Goal: Task Accomplishment & Management: Manage account settings

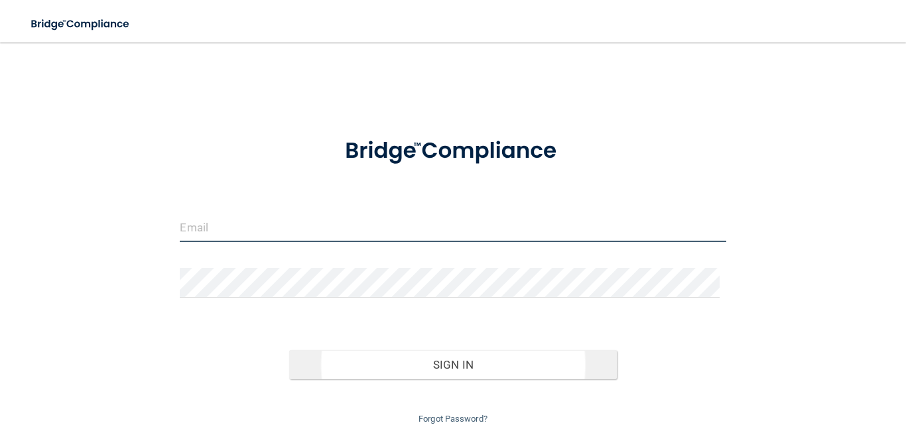
type input "[EMAIL_ADDRESS][PERSON_NAME][PERSON_NAME]"
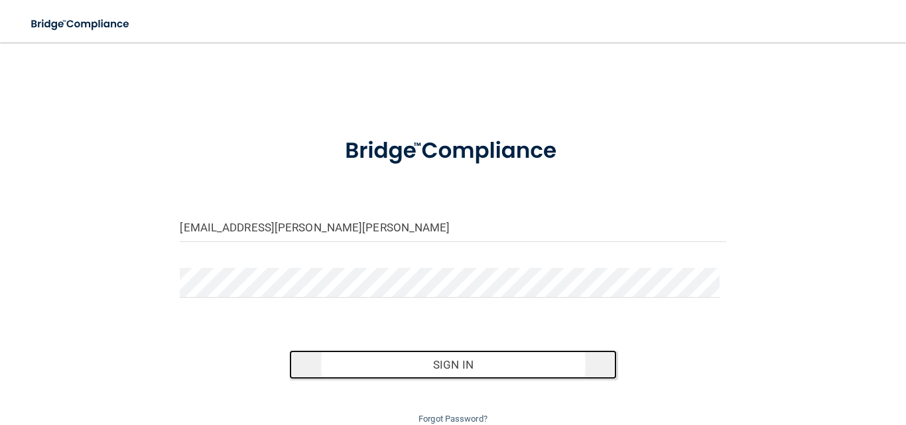
click at [474, 363] on button "Sign In" at bounding box center [453, 364] width 328 height 29
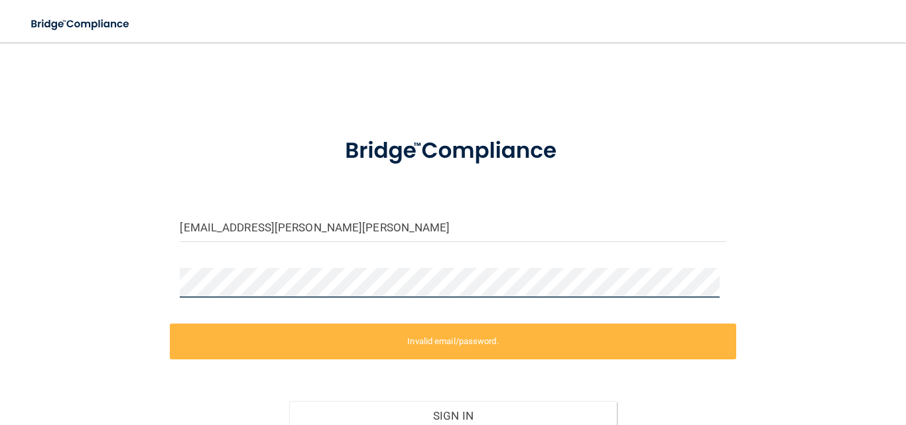
click at [107, 283] on div "[EMAIL_ADDRESS][PERSON_NAME][PERSON_NAME] Invalid email/password. You don't hav…" at bounding box center [453, 267] width 853 height 423
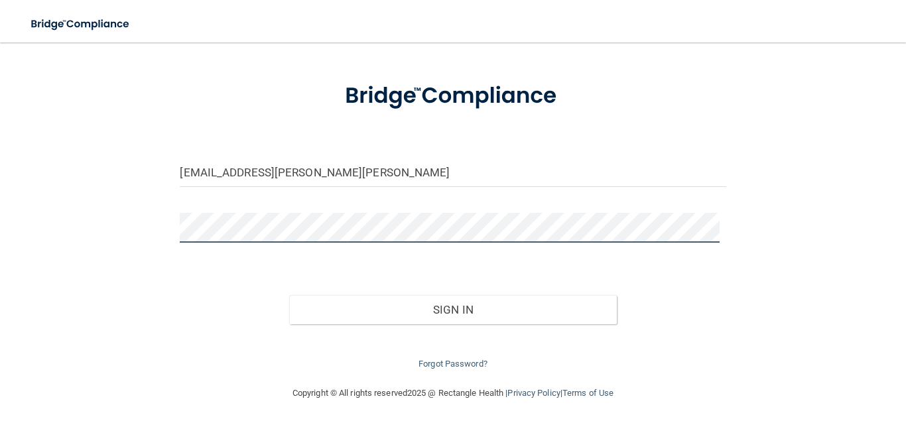
scroll to position [54, 0]
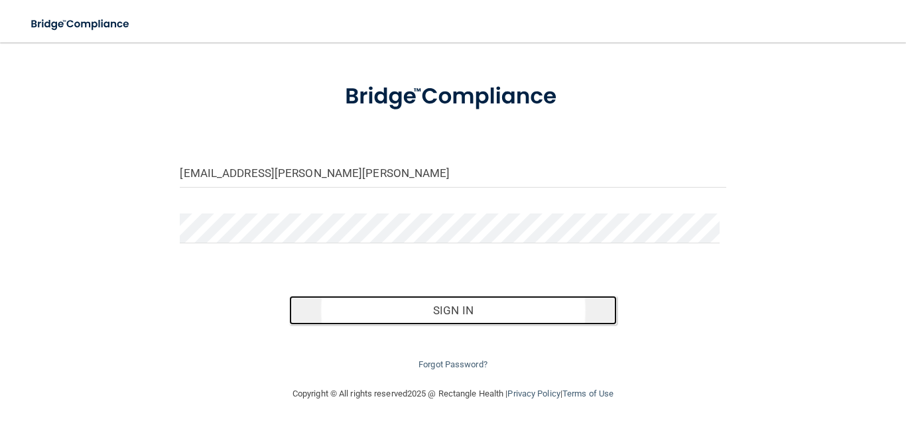
click at [483, 308] on button "Sign In" at bounding box center [453, 310] width 328 height 29
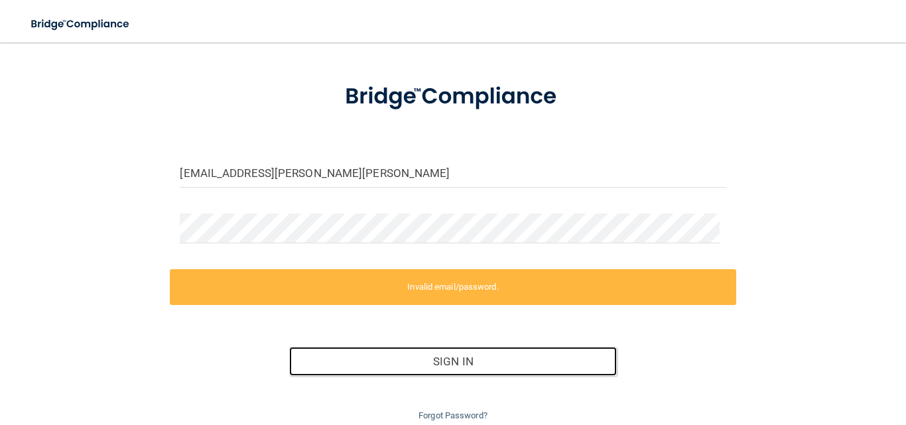
scroll to position [105, 0]
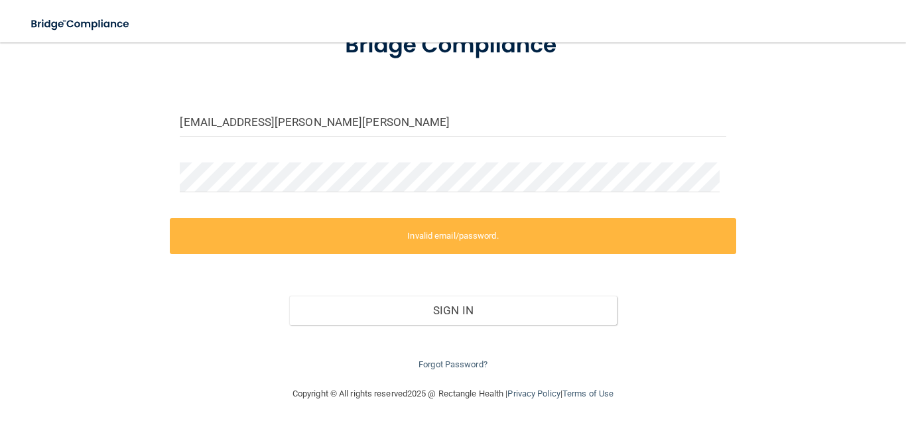
click at [454, 358] on div "Forgot Password?" at bounding box center [453, 349] width 566 height 48
click at [451, 361] on link "Forgot Password?" at bounding box center [453, 365] width 69 height 10
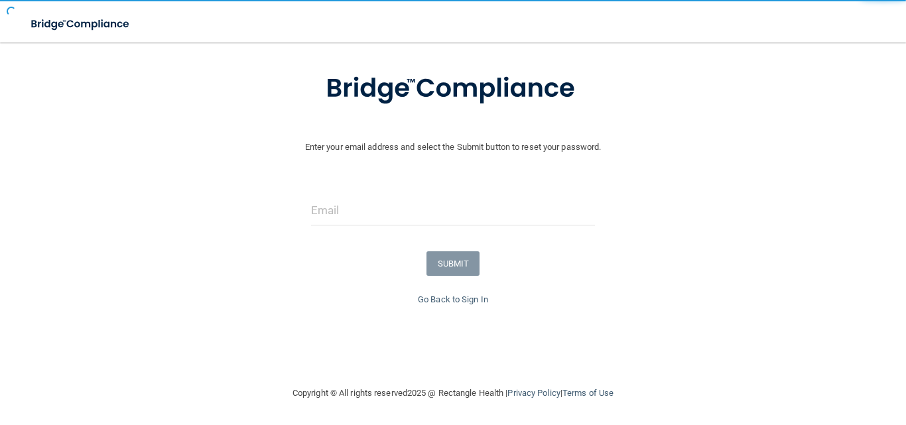
scroll to position [68, 0]
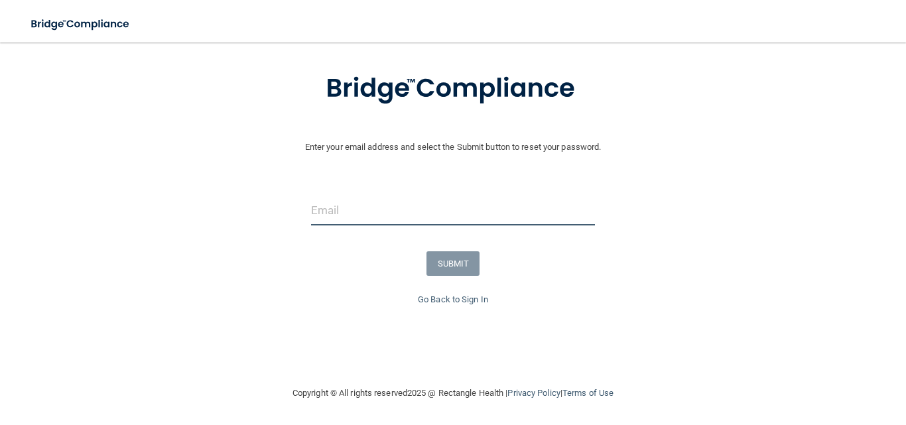
click at [393, 214] on input "email" at bounding box center [453, 211] width 285 height 30
click at [446, 212] on input "email" at bounding box center [453, 211] width 285 height 30
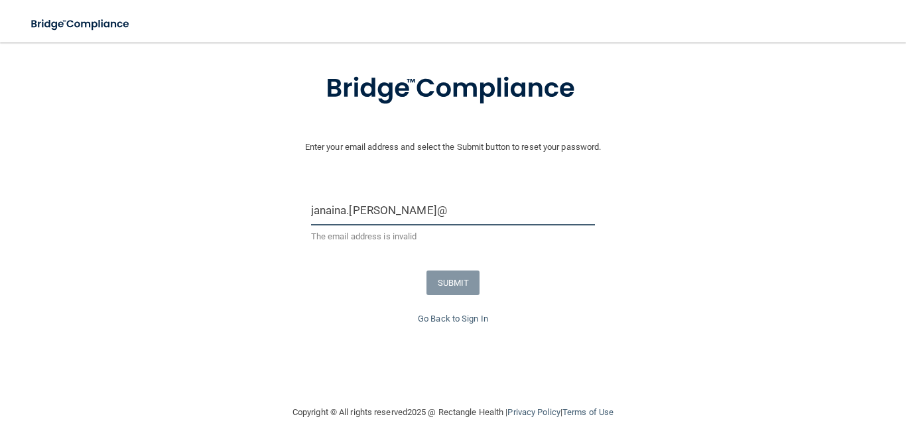
type input "[EMAIL_ADDRESS][PERSON_NAME][PERSON_NAME]"
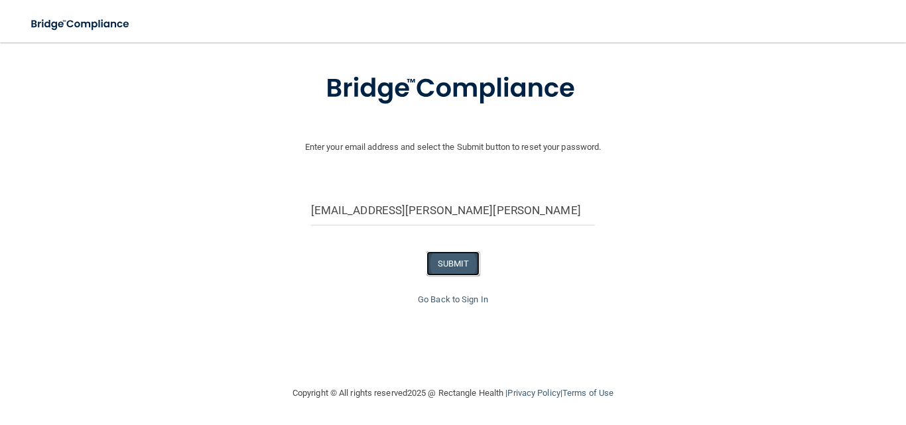
click at [445, 263] on button "SUBMIT" at bounding box center [454, 263] width 54 height 25
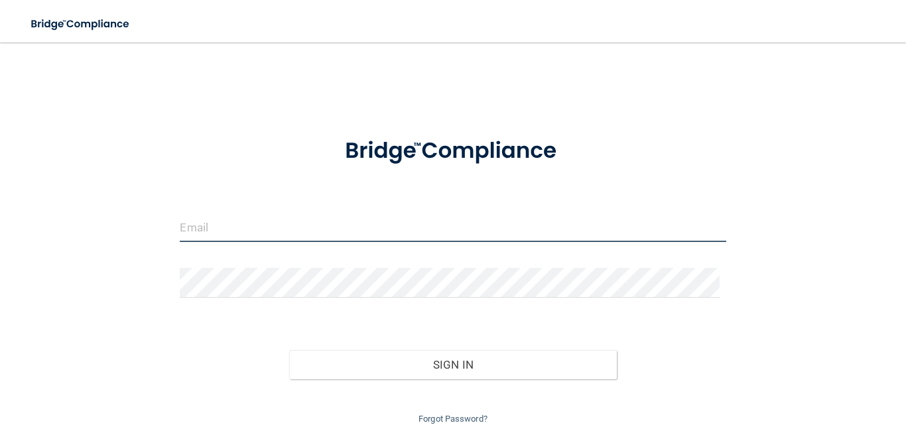
type input "[EMAIL_ADDRESS][PERSON_NAME][PERSON_NAME]"
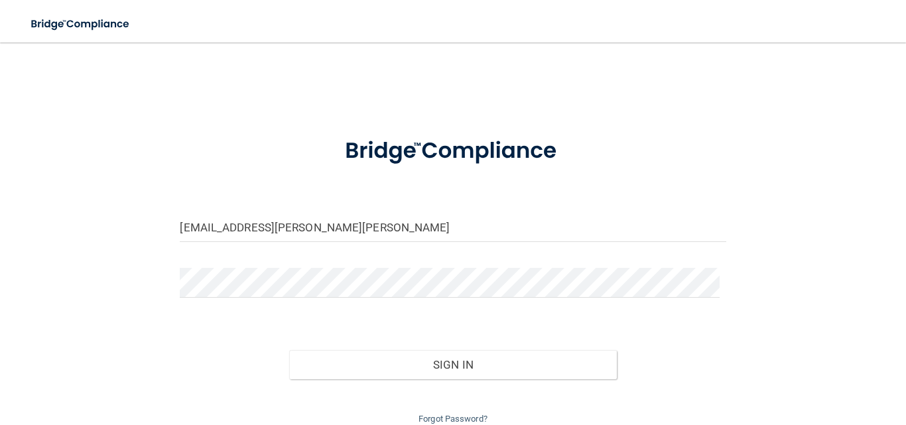
click at [506, 348] on div "Sign In" at bounding box center [453, 352] width 566 height 56
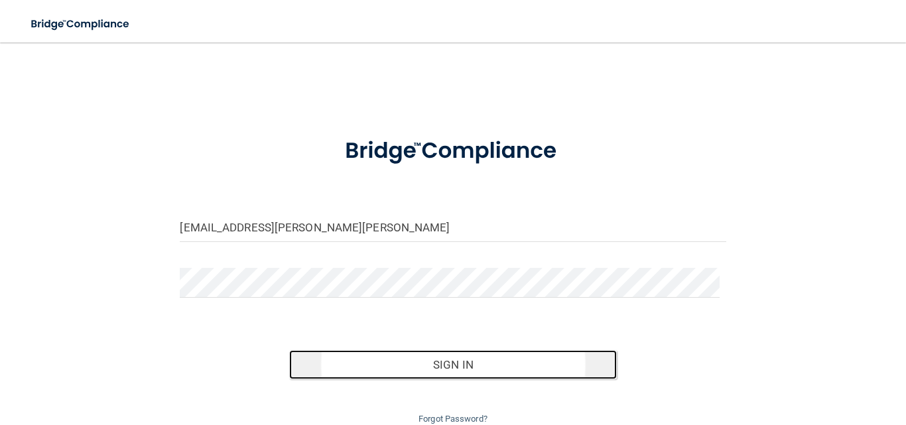
click at [494, 360] on button "Sign In" at bounding box center [453, 364] width 328 height 29
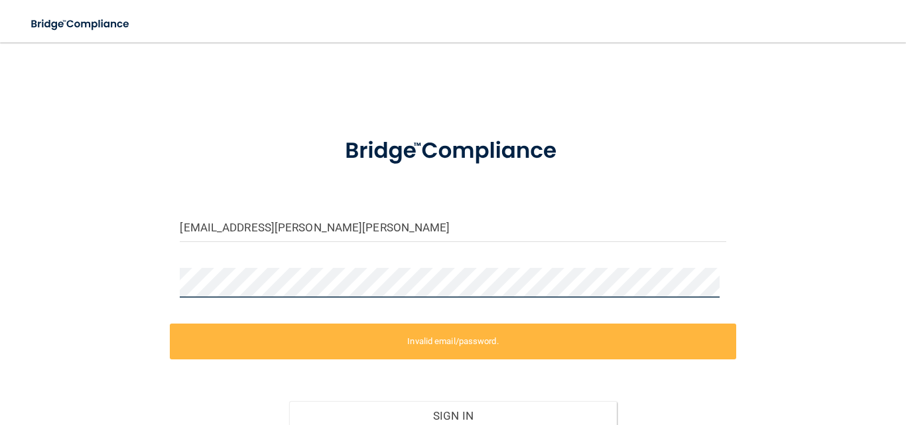
click at [46, 265] on div "[EMAIL_ADDRESS][PERSON_NAME][PERSON_NAME] Invalid email/password. You don't hav…" at bounding box center [453, 267] width 853 height 423
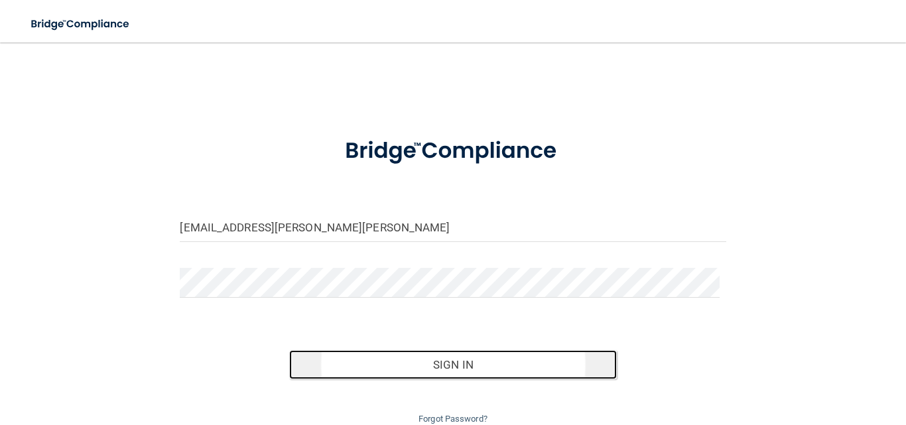
click at [443, 366] on button "Sign In" at bounding box center [453, 364] width 328 height 29
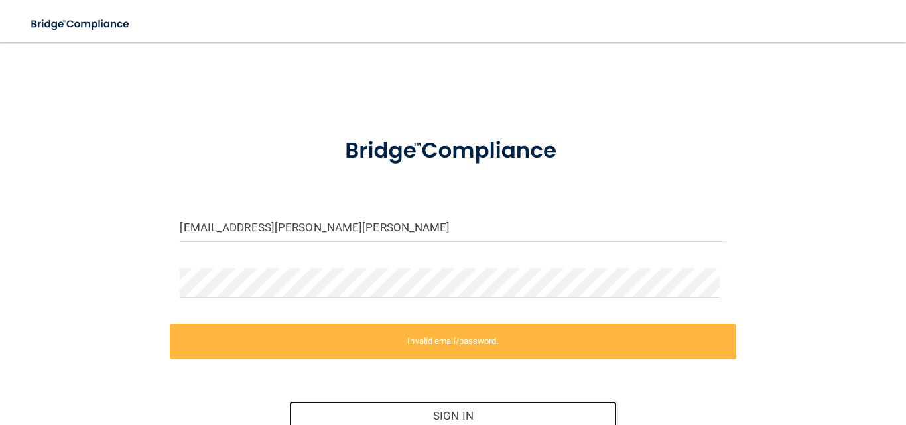
scroll to position [66, 0]
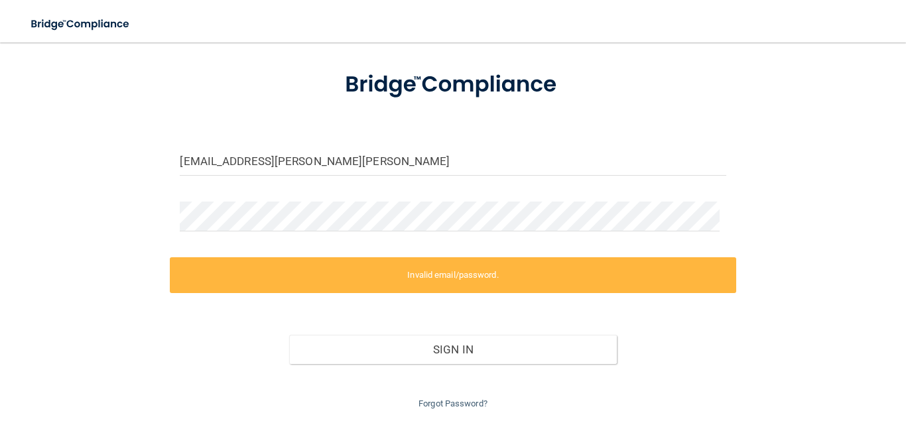
click at [803, 239] on div "[EMAIL_ADDRESS][PERSON_NAME][PERSON_NAME] Invalid email/password. You don't hav…" at bounding box center [453, 200] width 853 height 423
click at [474, 279] on label "Invalid email/password." at bounding box center [453, 275] width 566 height 36
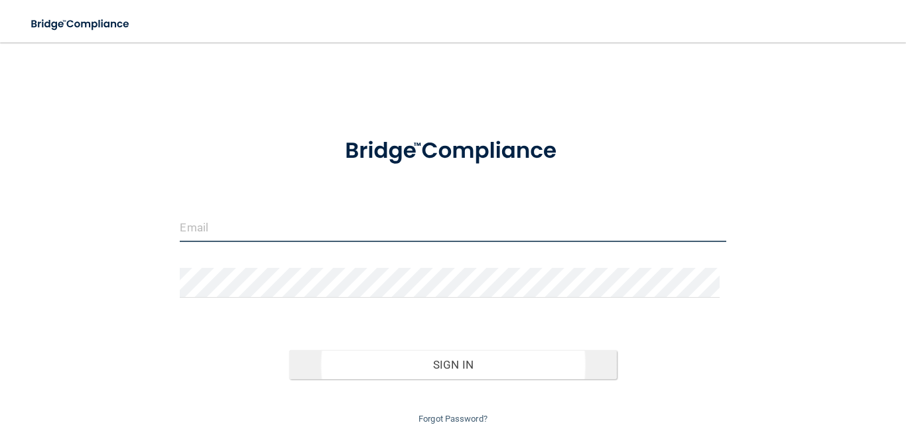
type input "[EMAIL_ADDRESS][PERSON_NAME][PERSON_NAME]"
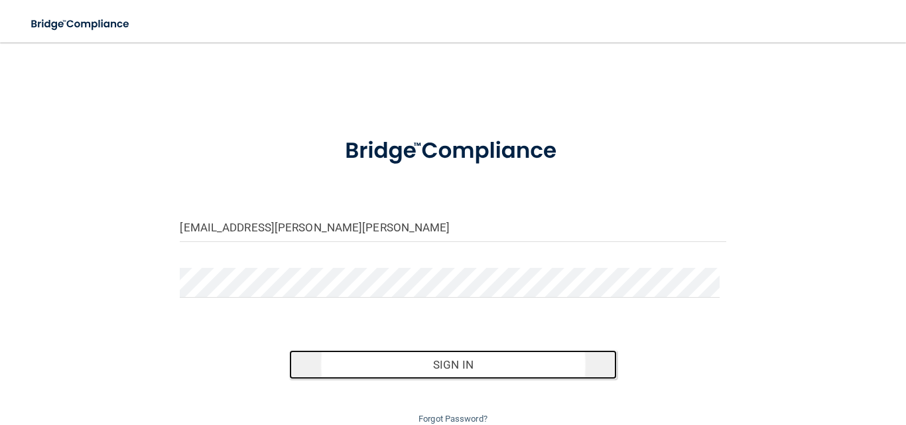
click at [423, 362] on button "Sign In" at bounding box center [453, 364] width 328 height 29
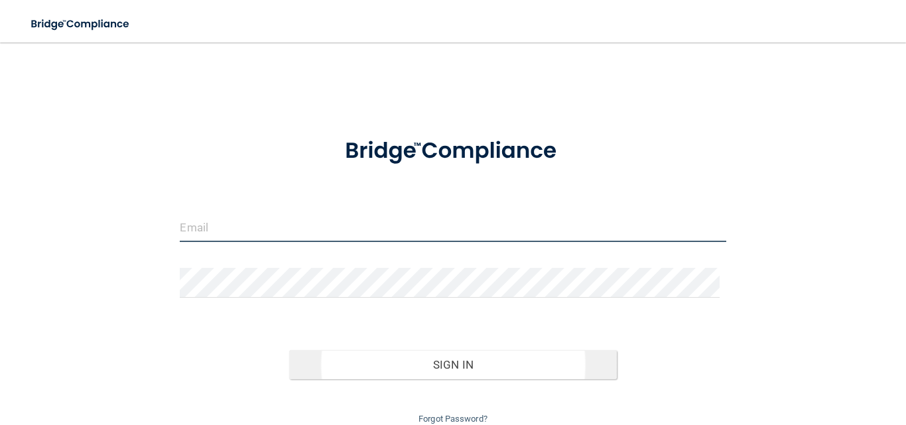
type input "[EMAIL_ADDRESS][PERSON_NAME][PERSON_NAME]"
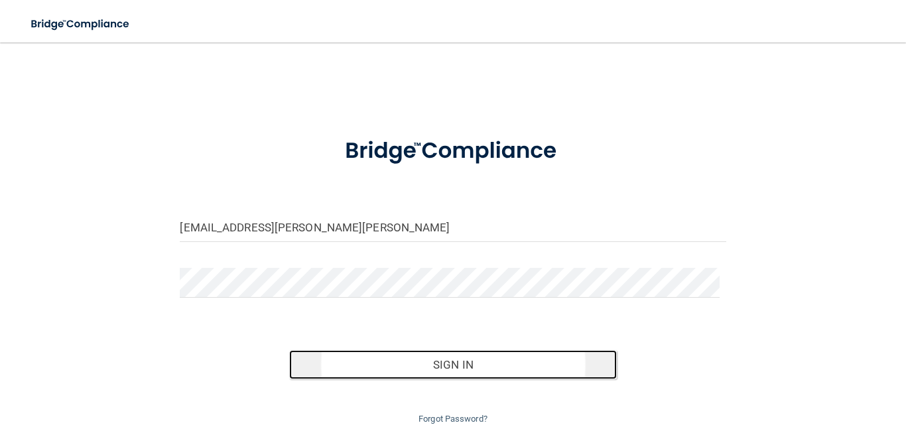
click at [474, 364] on button "Sign In" at bounding box center [453, 364] width 328 height 29
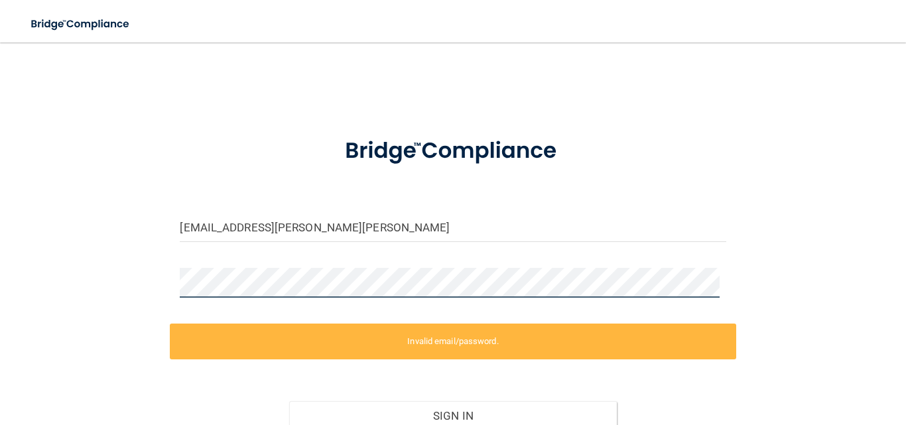
click at [85, 238] on div "[EMAIL_ADDRESS][PERSON_NAME][PERSON_NAME] Invalid email/password. You don't hav…" at bounding box center [453, 267] width 853 height 423
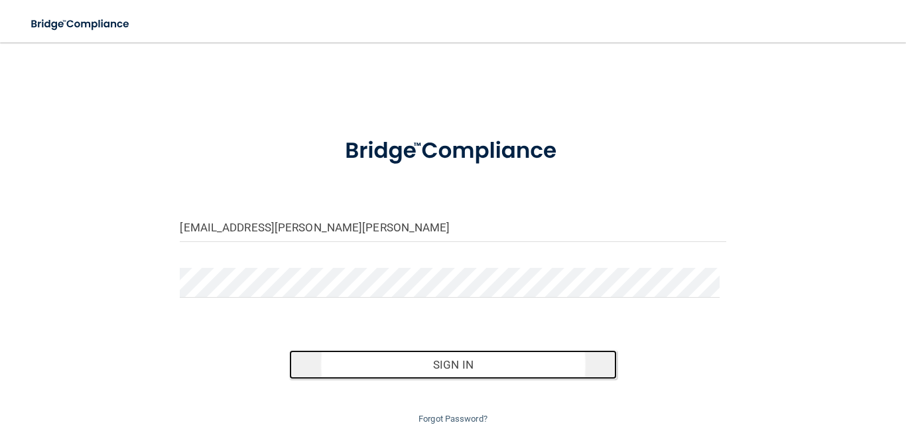
click at [429, 366] on button "Sign In" at bounding box center [453, 364] width 328 height 29
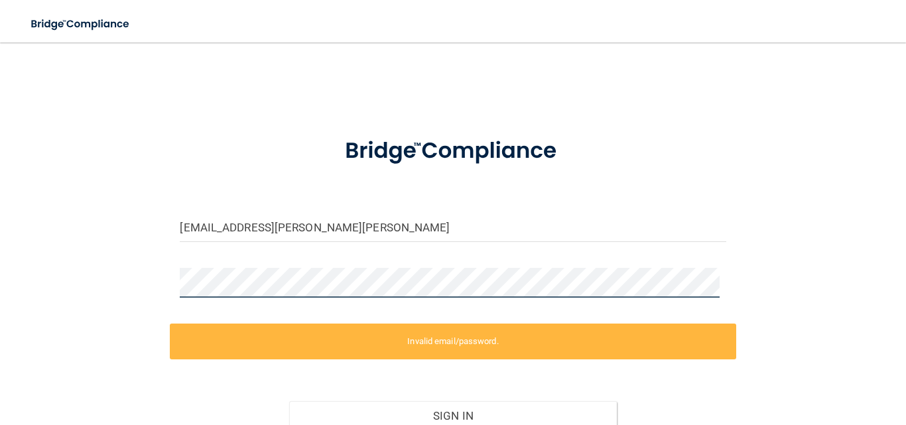
click at [111, 254] on div "[EMAIL_ADDRESS][PERSON_NAME][PERSON_NAME] Invalid email/password. You don't hav…" at bounding box center [453, 267] width 853 height 423
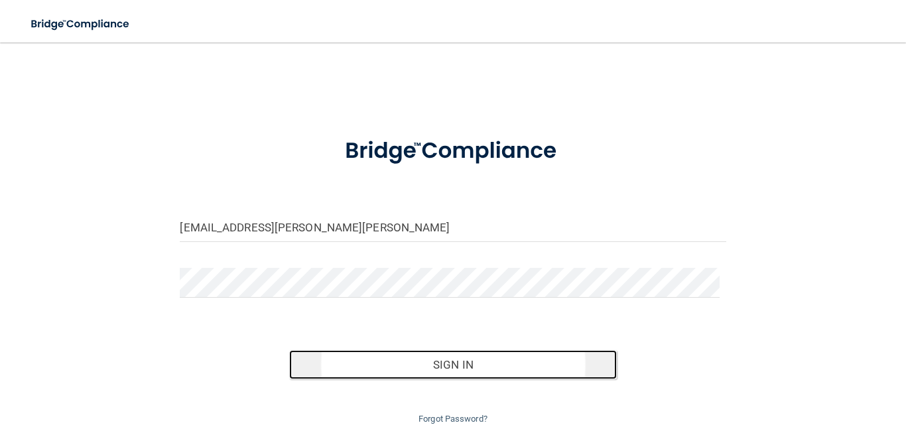
click at [447, 360] on button "Sign In" at bounding box center [453, 364] width 328 height 29
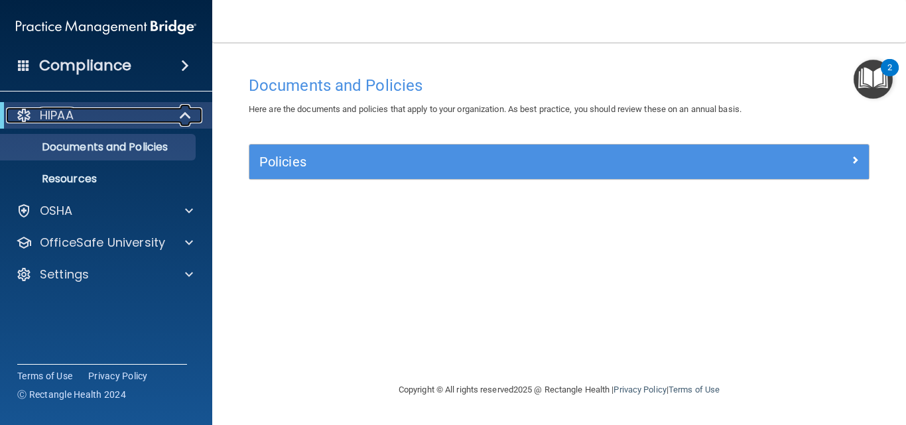
click at [145, 117] on div "HIPAA" at bounding box center [88, 115] width 164 height 16
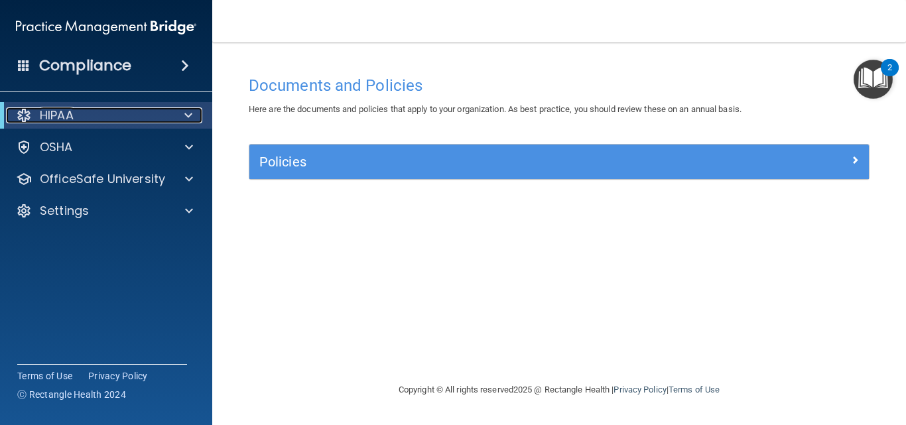
click at [145, 117] on div "HIPAA" at bounding box center [88, 115] width 164 height 16
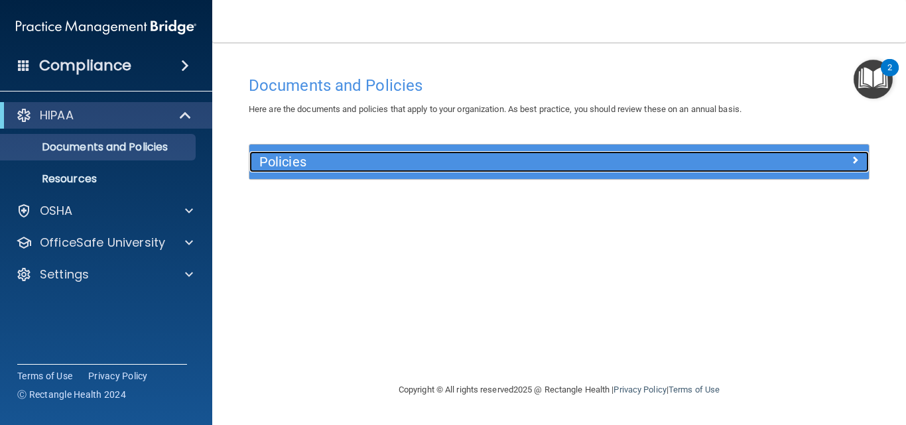
click at [637, 151] on div "Policies" at bounding box center [481, 161] width 465 height 21
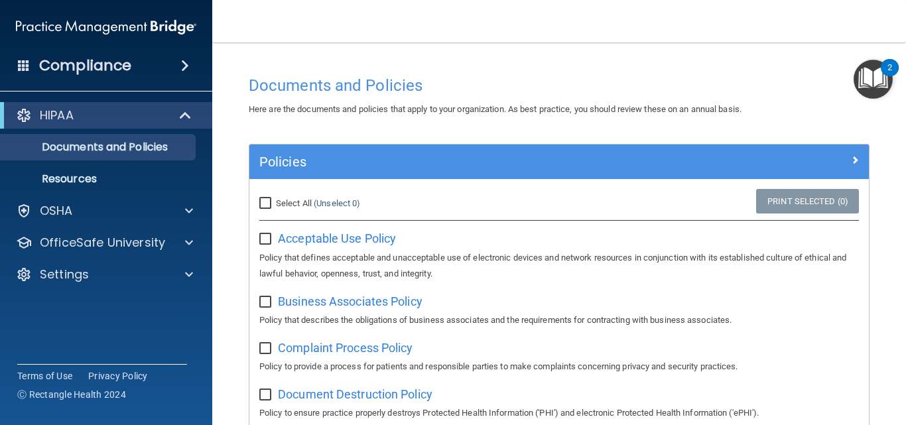
click at [261, 202] on input "Select All (Unselect 0) Unselect All" at bounding box center [266, 203] width 15 height 11
checkbox input "true"
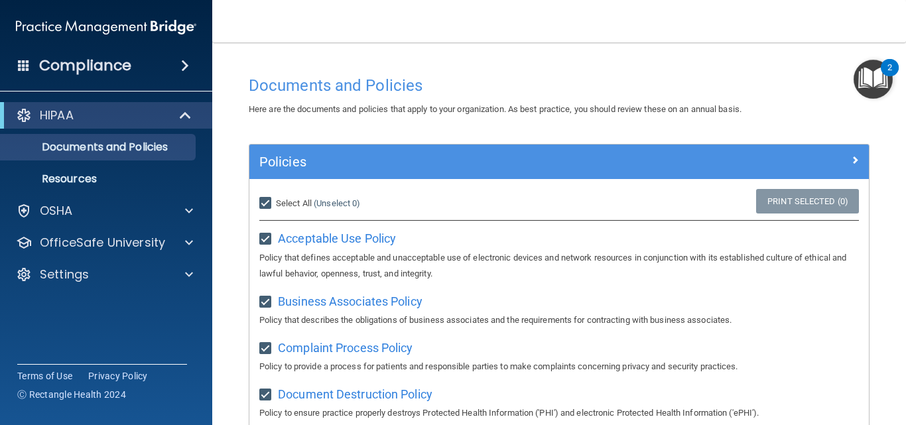
checkbox input "true"
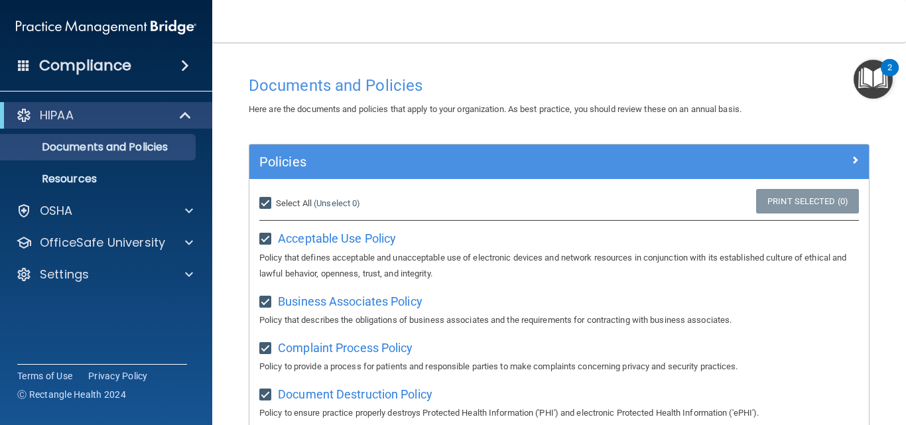
checkbox input "true"
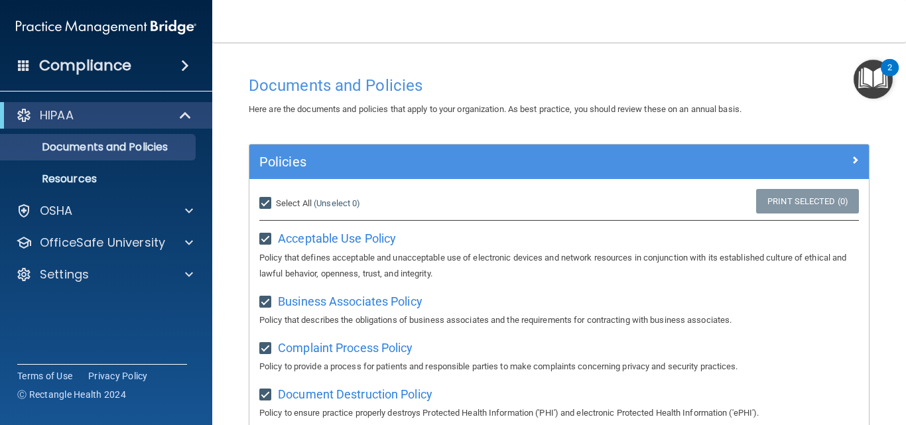
checkbox input "true"
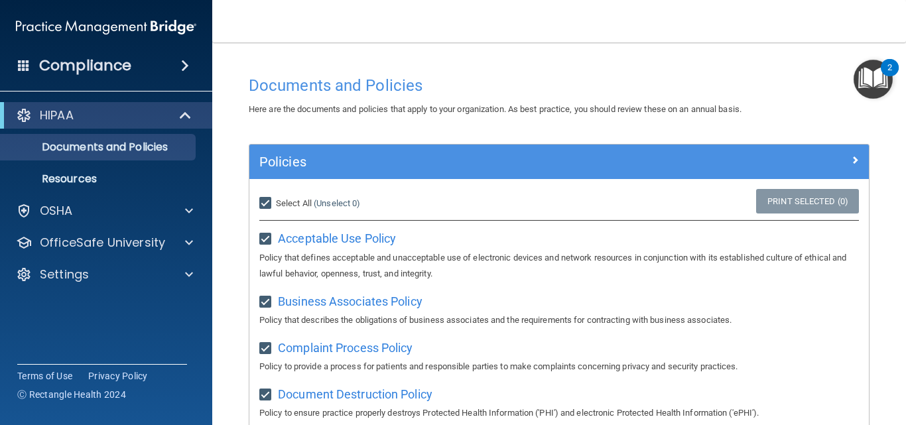
checkbox input "true"
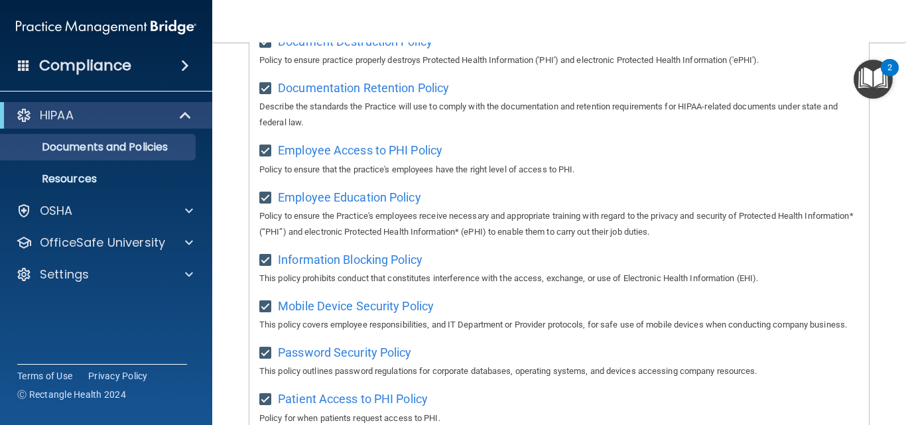
scroll to position [21, 0]
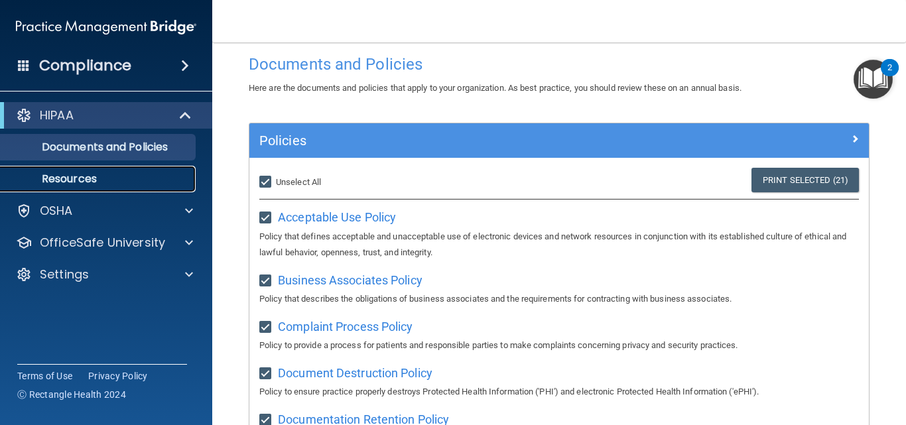
click at [90, 180] on p "Resources" at bounding box center [99, 179] width 181 height 13
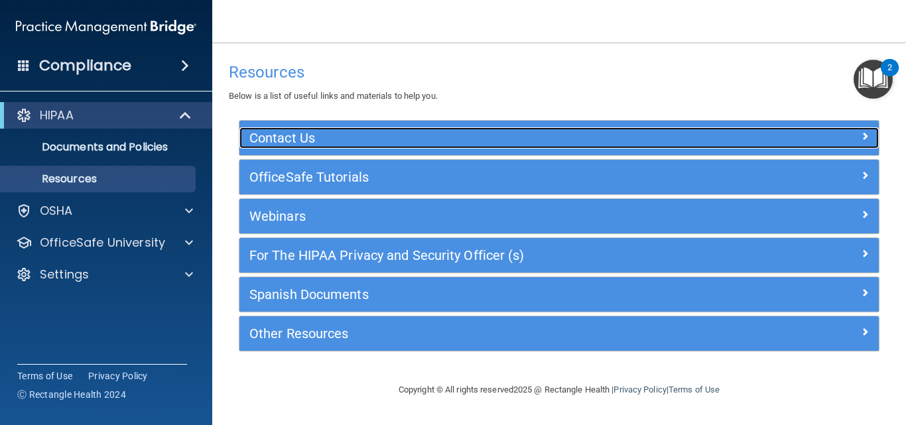
click at [363, 137] on h5 "Contact Us" at bounding box center [479, 138] width 460 height 15
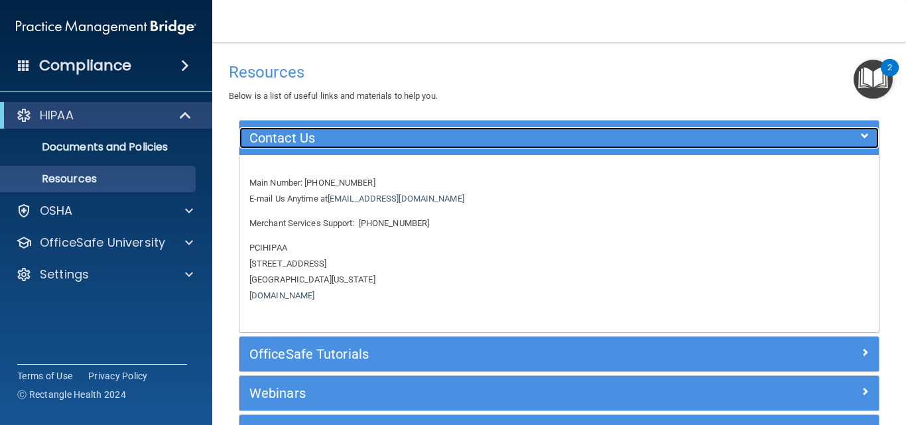
scroll to position [133, 0]
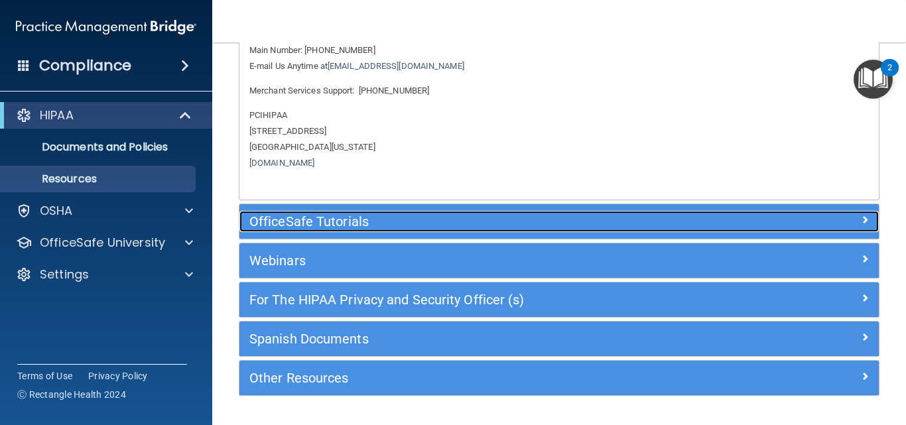
click at [358, 212] on div "OfficeSafe Tutorials" at bounding box center [480, 221] width 480 height 21
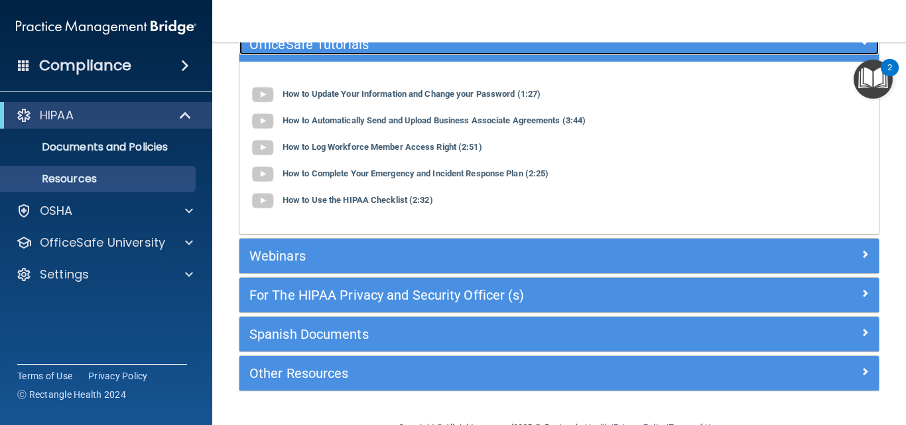
scroll to position [167, 0]
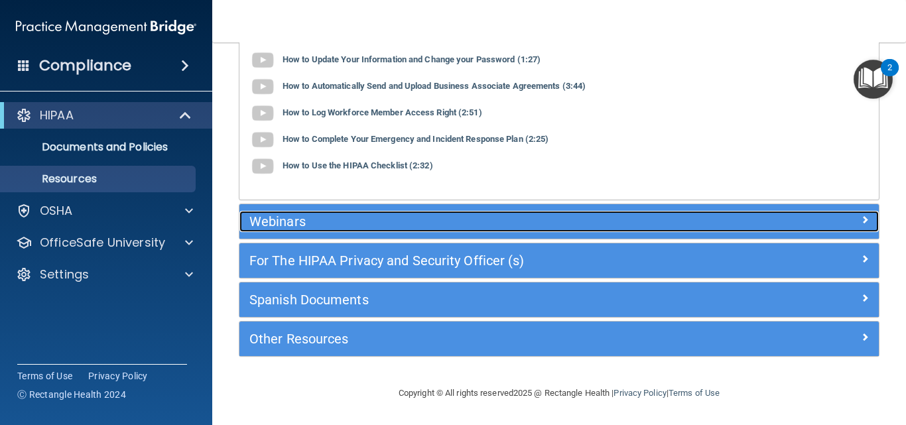
click at [370, 224] on h5 "Webinars" at bounding box center [479, 221] width 460 height 15
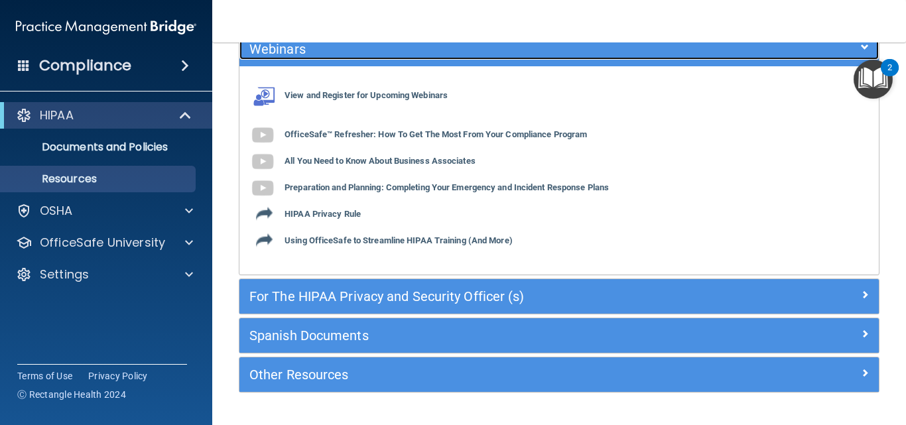
scroll to position [203, 0]
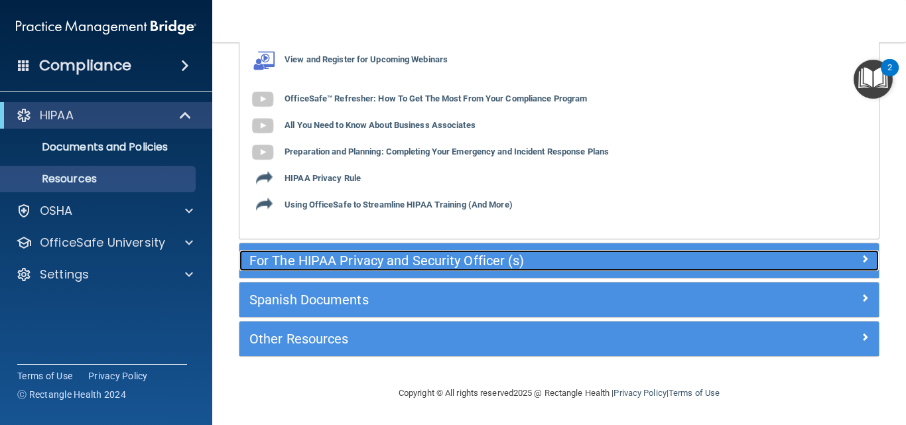
click at [421, 260] on h5 "For The HIPAA Privacy and Security Officer (s)" at bounding box center [479, 260] width 460 height 15
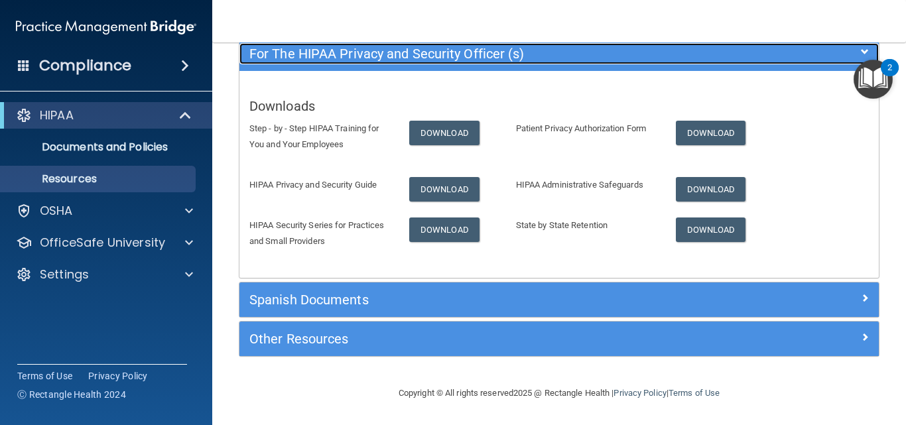
scroll to position [202, 0]
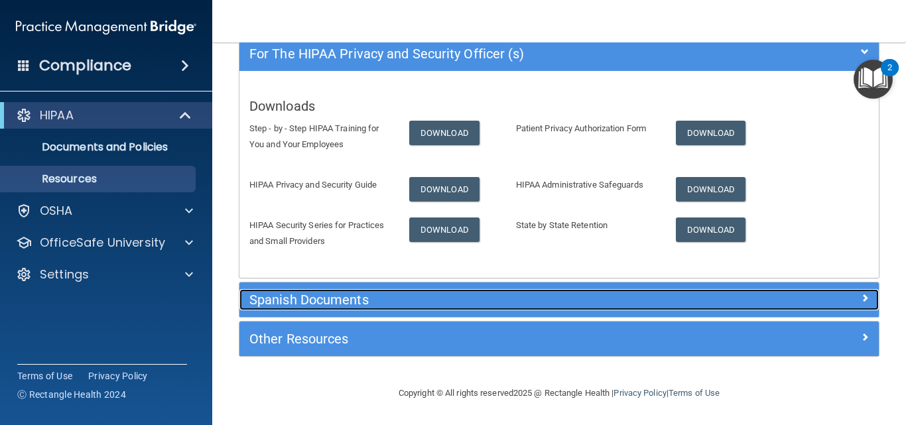
click at [397, 297] on h5 "Spanish Documents" at bounding box center [479, 300] width 460 height 15
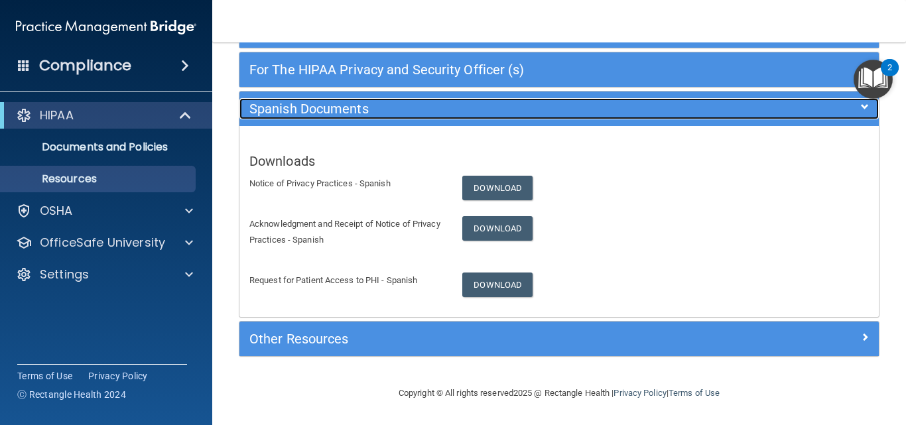
scroll to position [186, 0]
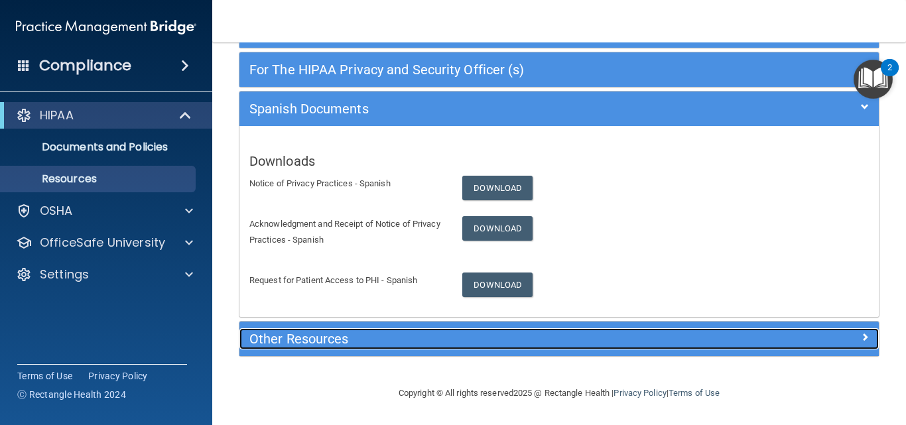
click at [304, 345] on h5 "Other Resources" at bounding box center [479, 339] width 460 height 15
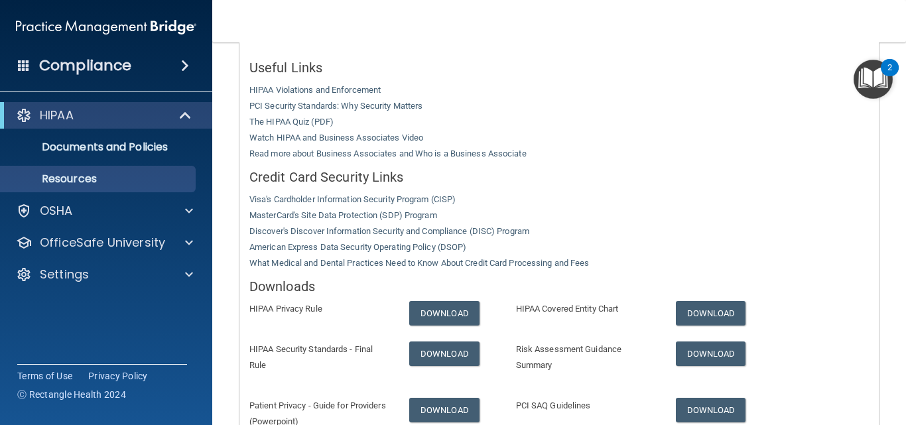
scroll to position [385, 0]
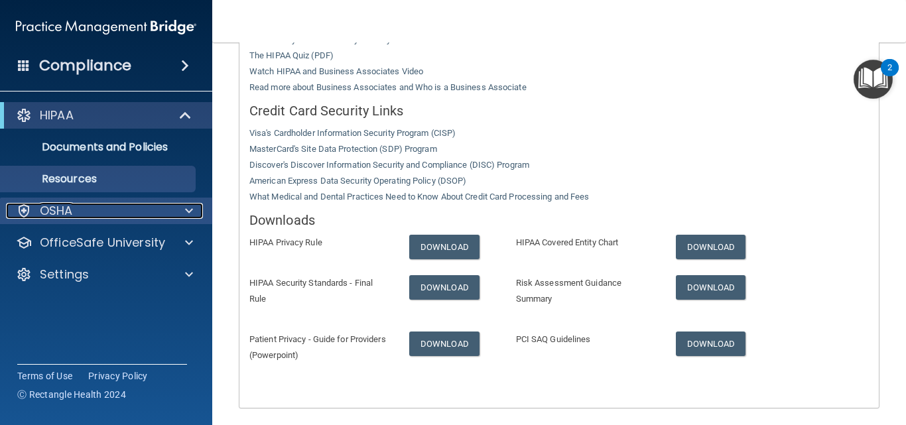
click at [101, 210] on div "OSHA" at bounding box center [88, 211] width 165 height 16
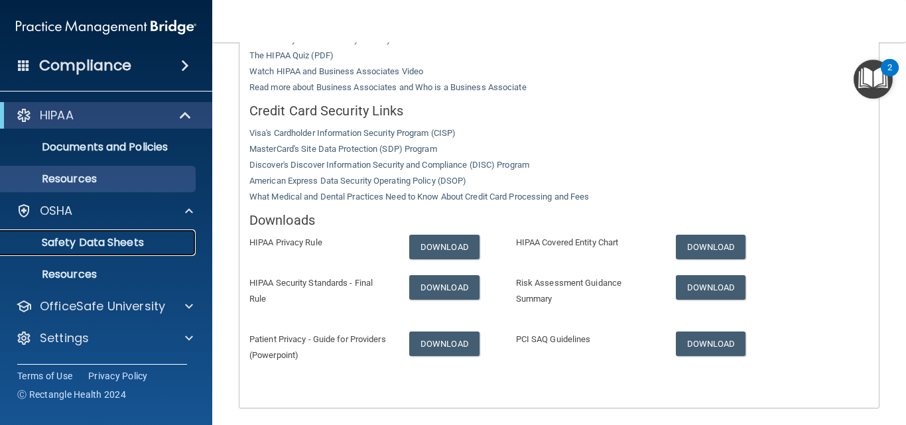
click at [145, 241] on p "Safety Data Sheets" at bounding box center [99, 242] width 181 height 13
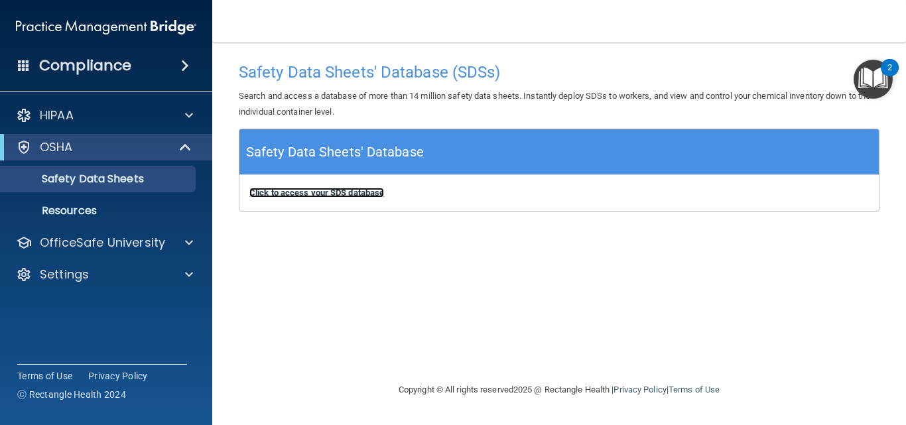
click at [316, 192] on b "Click to access your SDS database" at bounding box center [316, 193] width 135 height 10
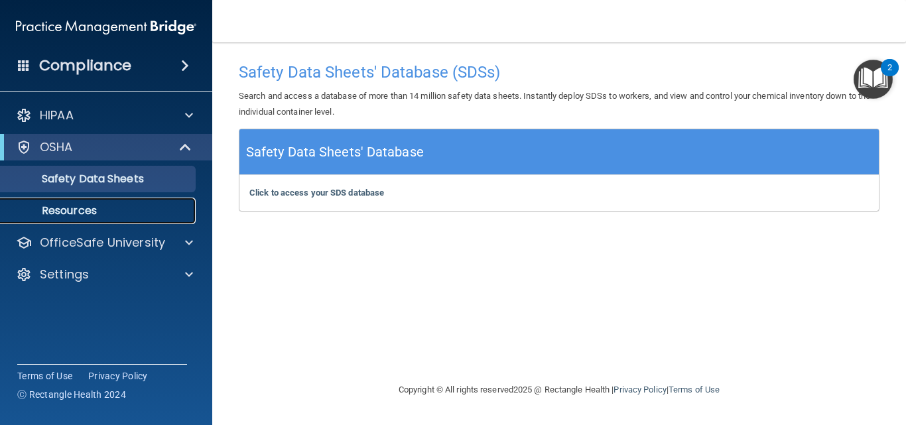
click at [90, 204] on p "Resources" at bounding box center [99, 210] width 181 height 13
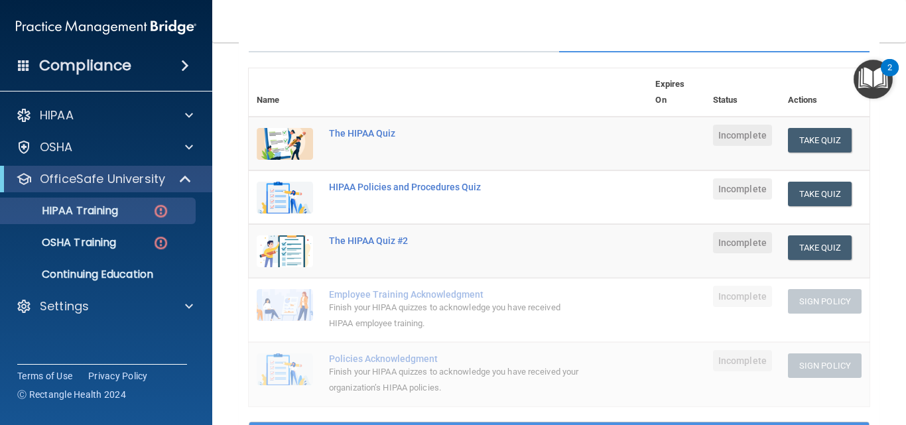
scroll to position [199, 0]
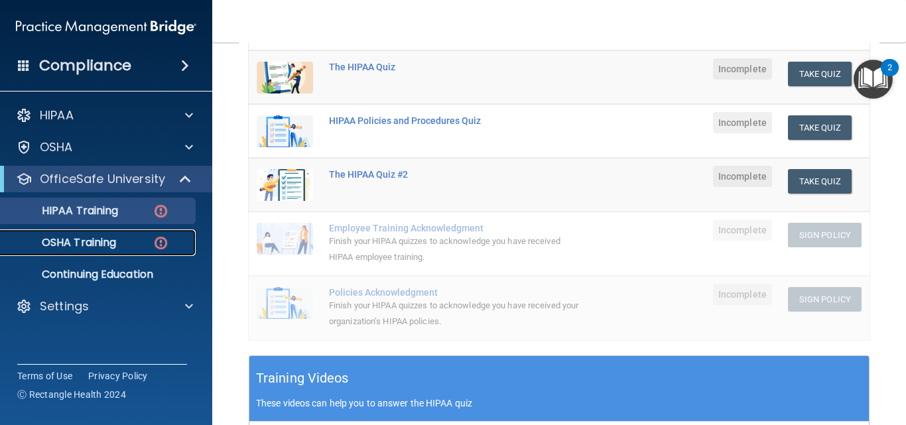
click at [98, 244] on p "OSHA Training" at bounding box center [62, 242] width 107 height 13
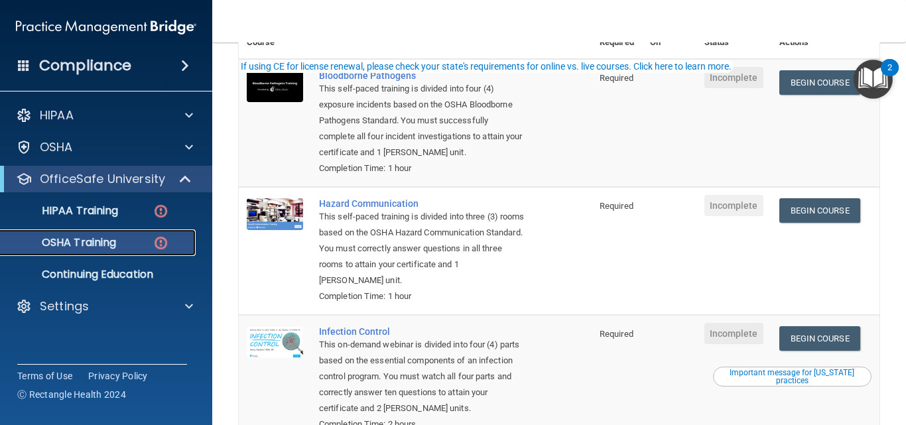
scroll to position [76, 0]
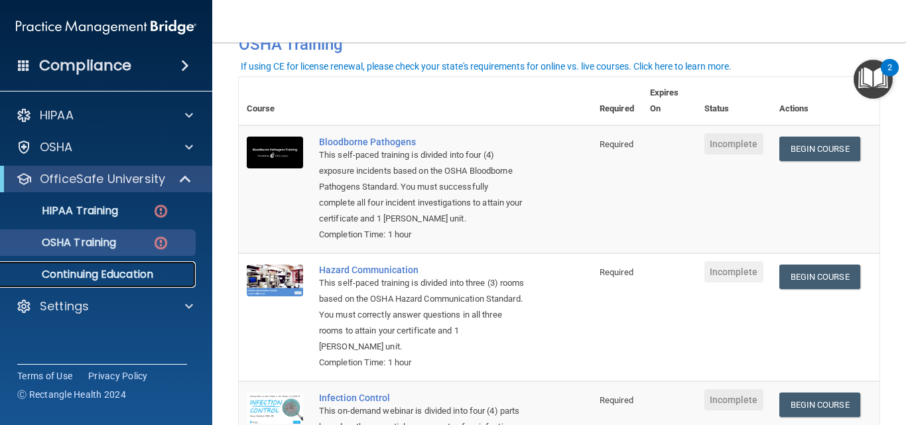
click at [110, 279] on p "Continuing Education" at bounding box center [99, 274] width 181 height 13
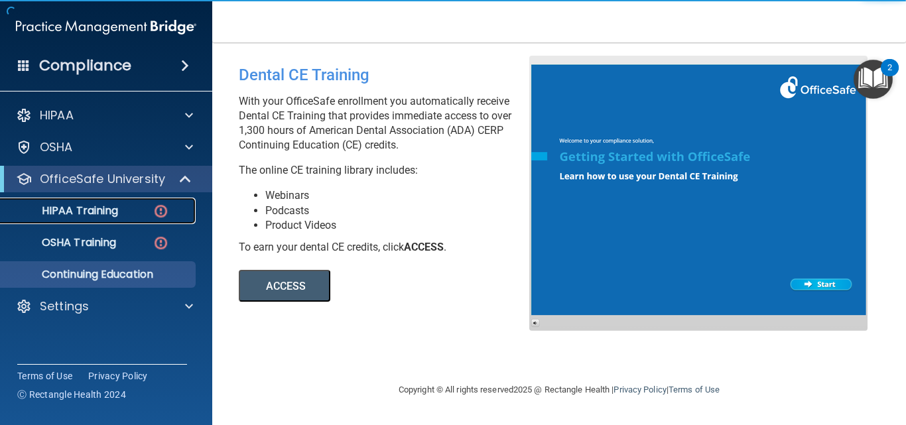
click at [98, 210] on p "HIPAA Training" at bounding box center [63, 210] width 109 height 13
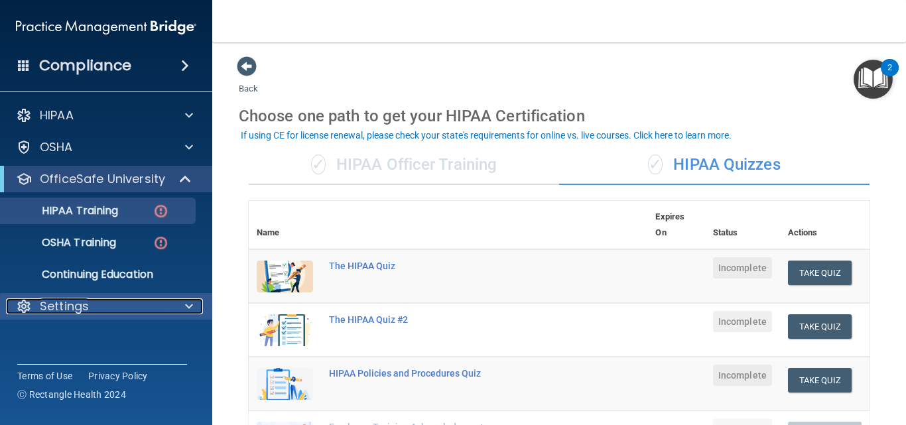
click at [102, 305] on div "Settings" at bounding box center [88, 307] width 165 height 16
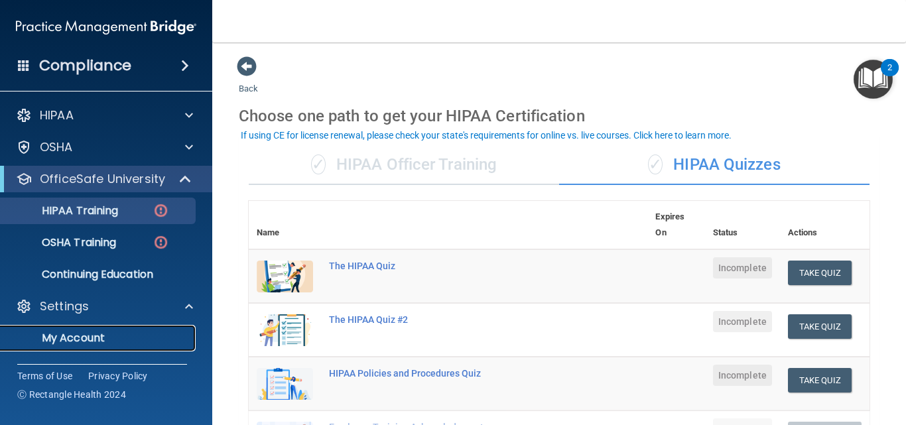
click at [82, 340] on p "My Account" at bounding box center [99, 338] width 181 height 13
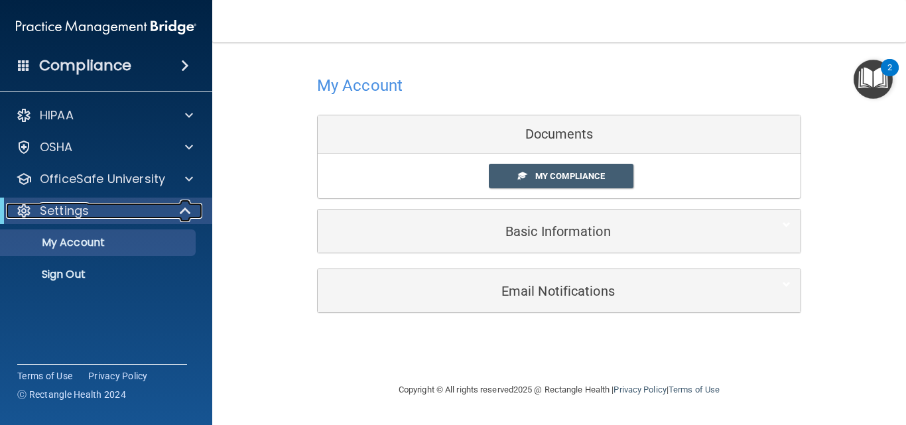
click at [78, 203] on p "Settings" at bounding box center [64, 211] width 49 height 16
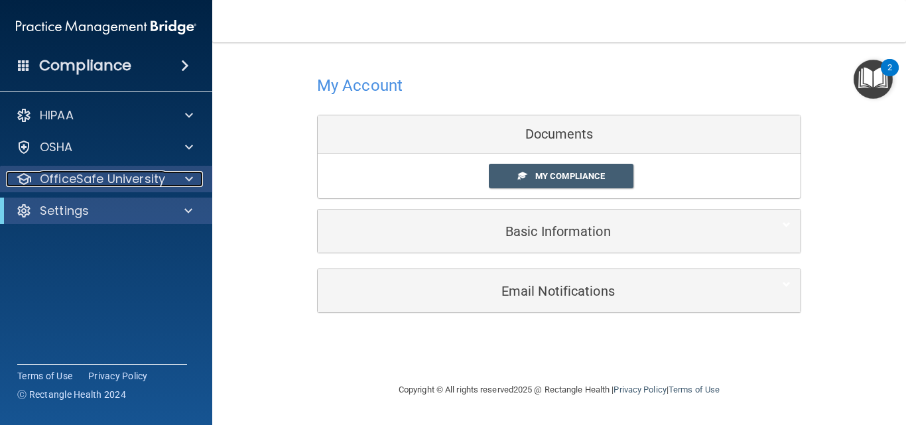
click at [98, 184] on p "OfficeSafe University" at bounding box center [102, 179] width 125 height 16
